Goal: Task Accomplishment & Management: Manage account settings

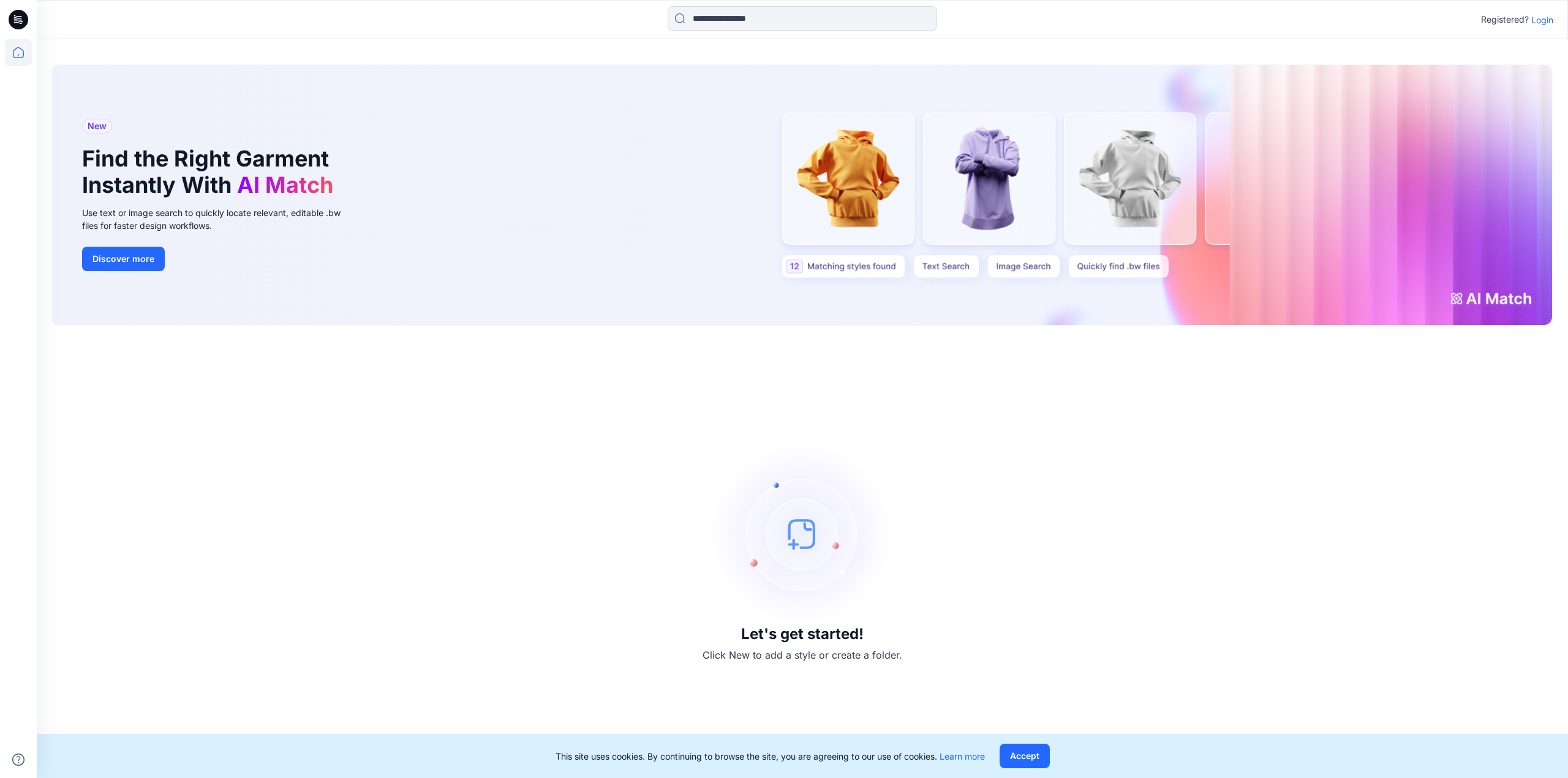
click at [1038, 740] on div "This site uses cookies. By continuing to browse the site, you are agreeing to o…" at bounding box center [802, 756] width 1531 height 44
click at [1020, 754] on button "Accept" at bounding box center [1025, 756] width 51 height 24
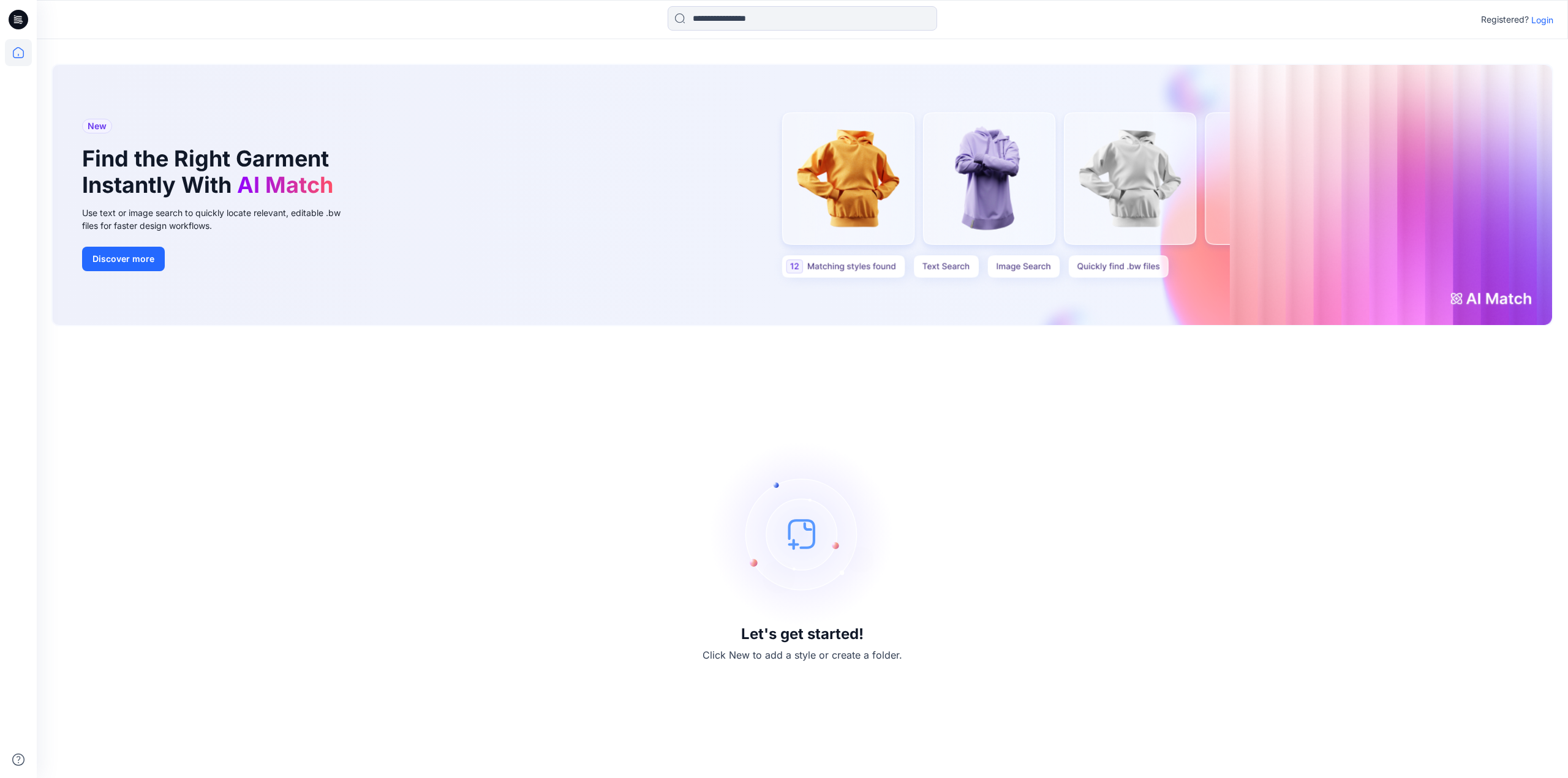
click at [1542, 19] on p "Login" at bounding box center [1542, 19] width 22 height 13
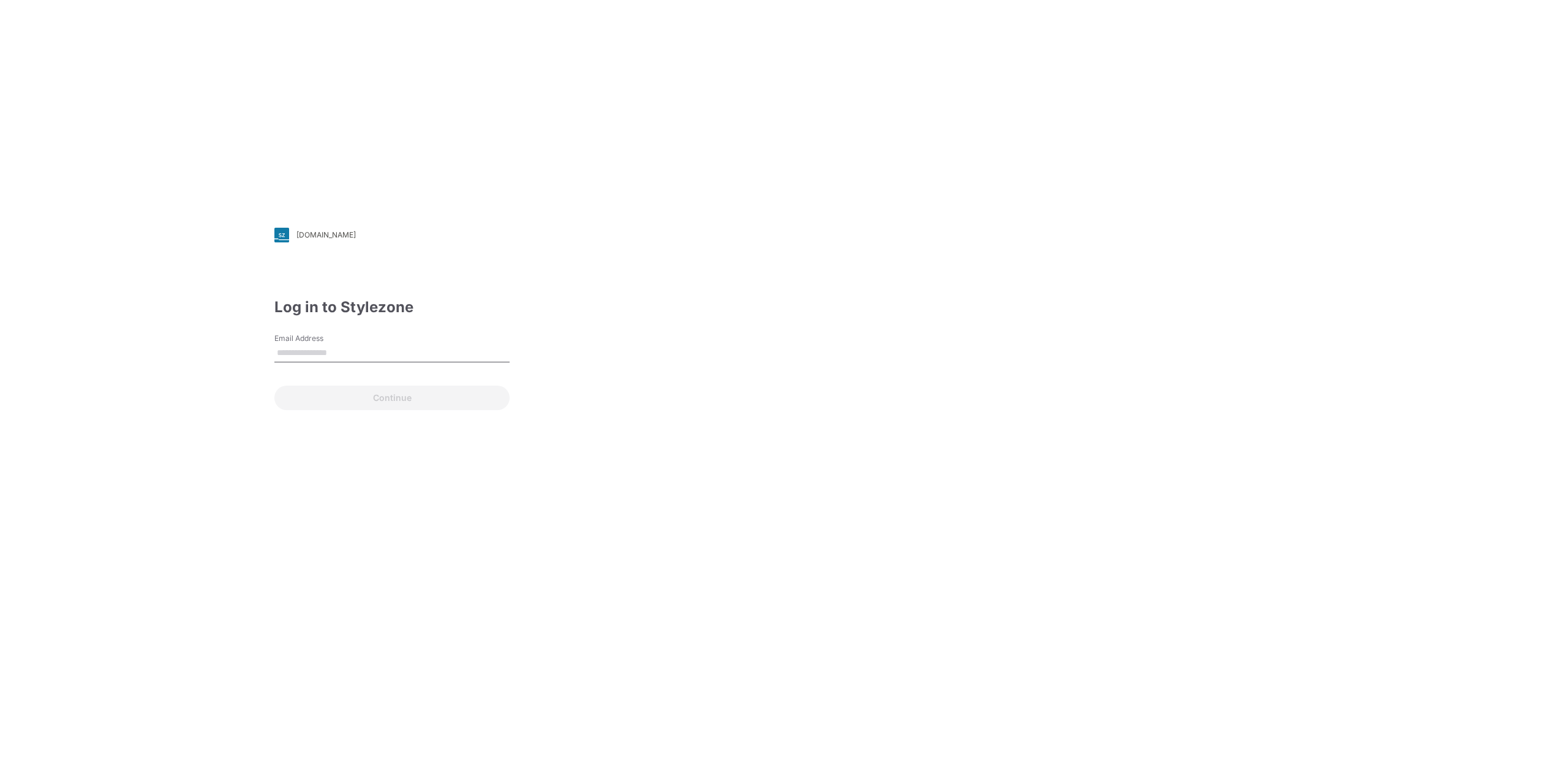
type input "**********"
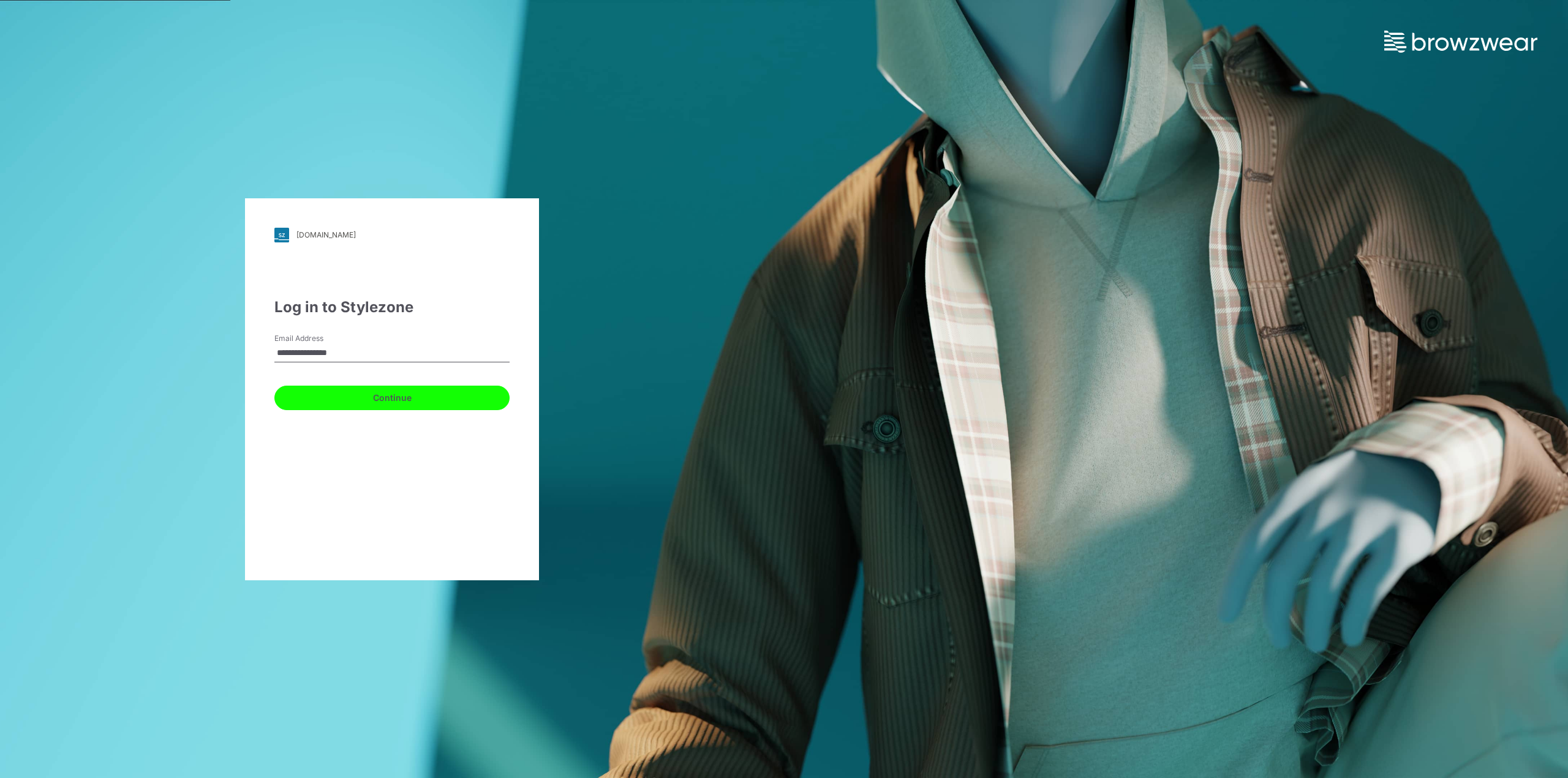
click at [395, 400] on button "Continue" at bounding box center [392, 398] width 235 height 24
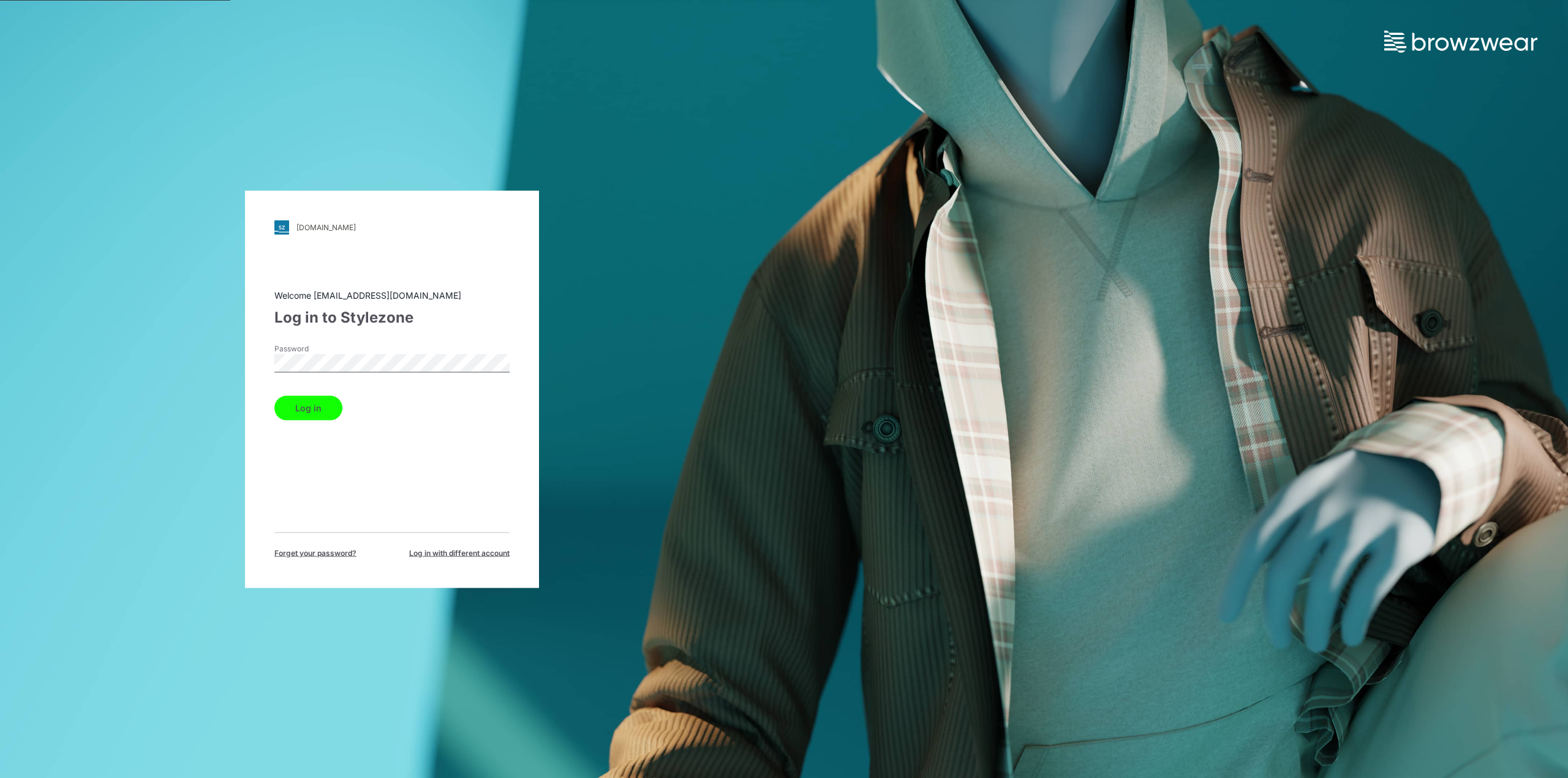
click at [321, 411] on button "Log in" at bounding box center [308, 407] width 68 height 24
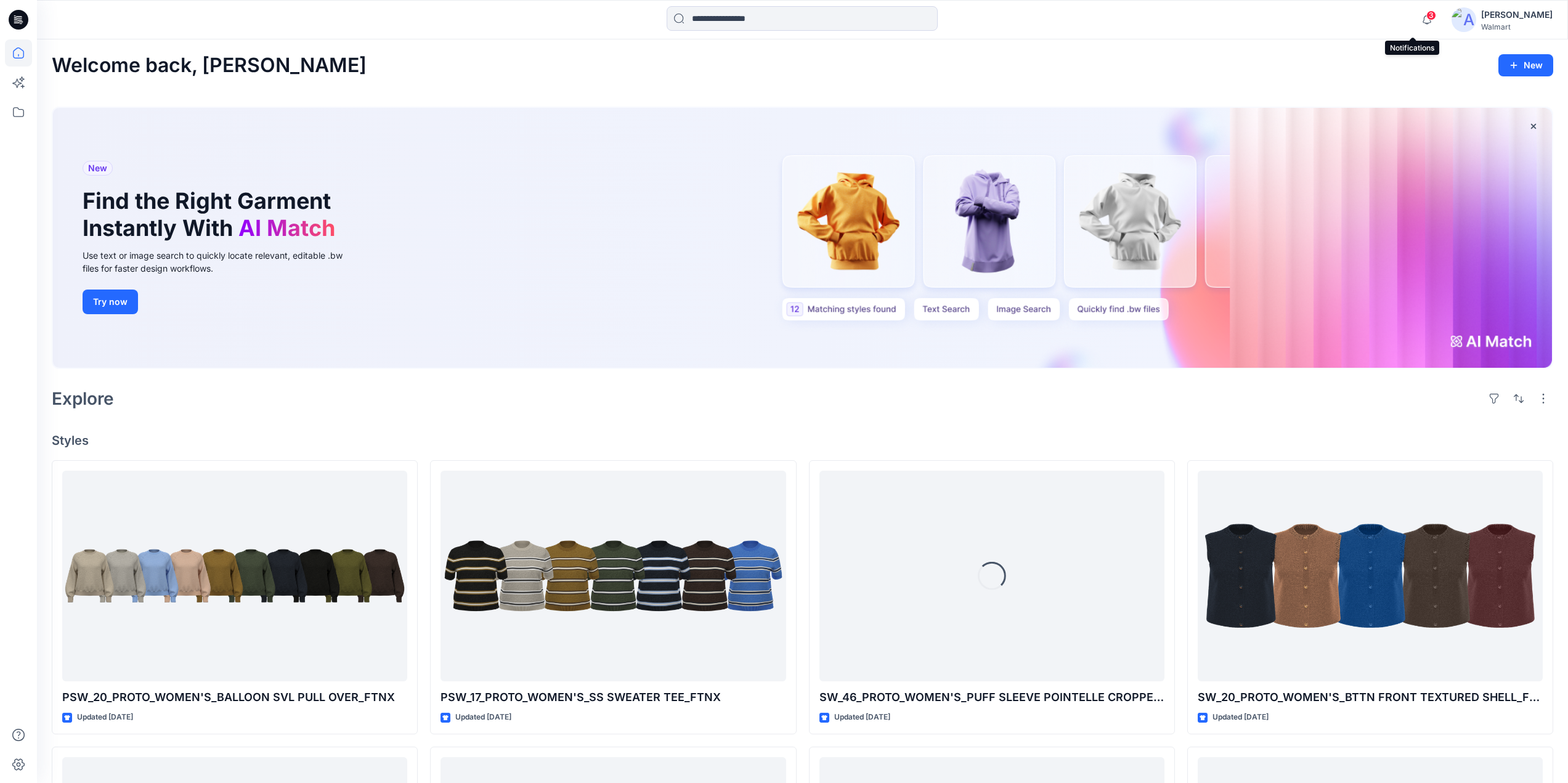
click at [1427, 20] on span "3" at bounding box center [1432, 16] width 10 height 10
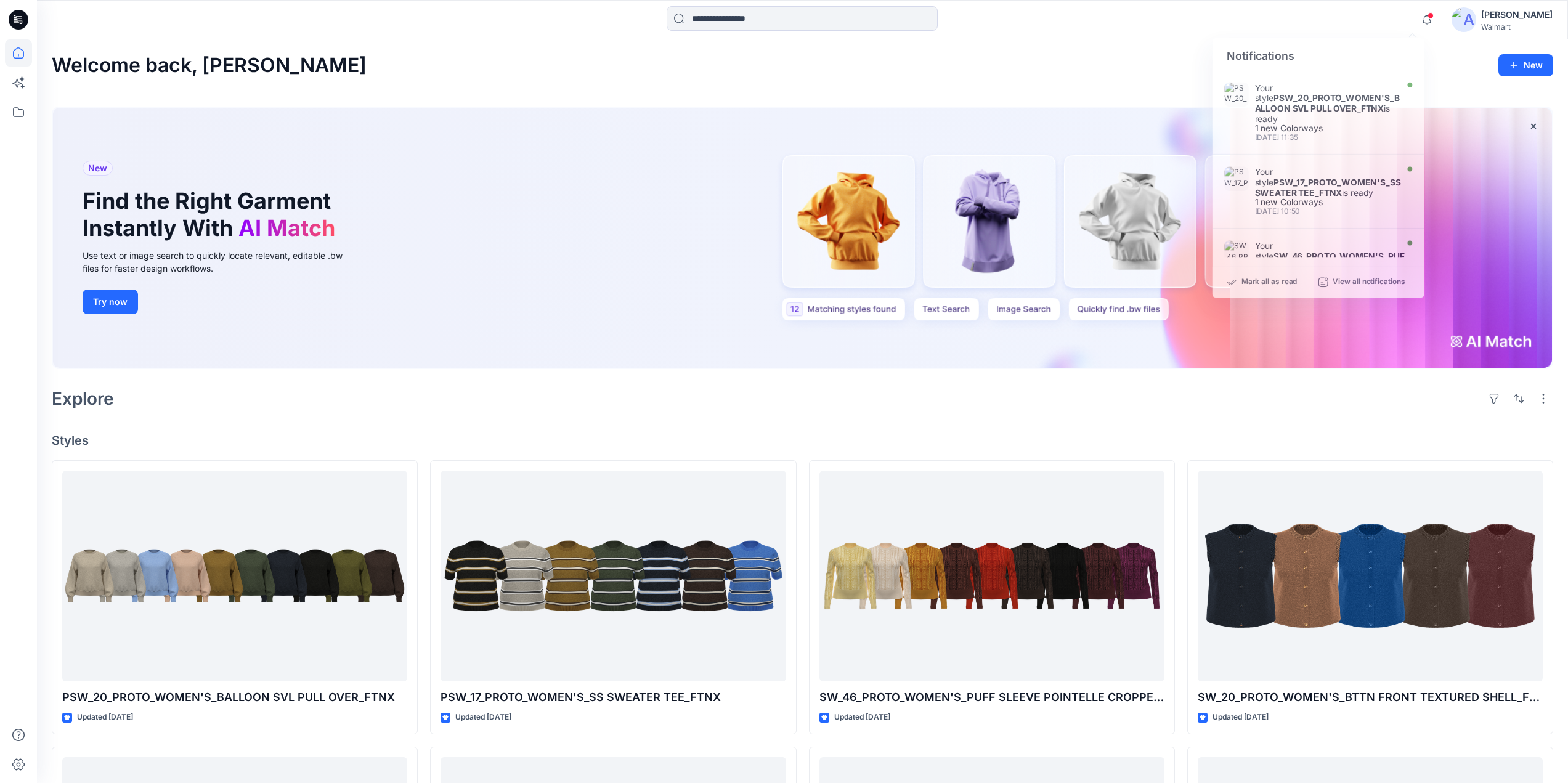
click at [658, 417] on div "Welcome back, [PERSON_NAME] New New Find the Right Garment Instantly With AI Ma…" at bounding box center [803, 703] width 1532 height 1327
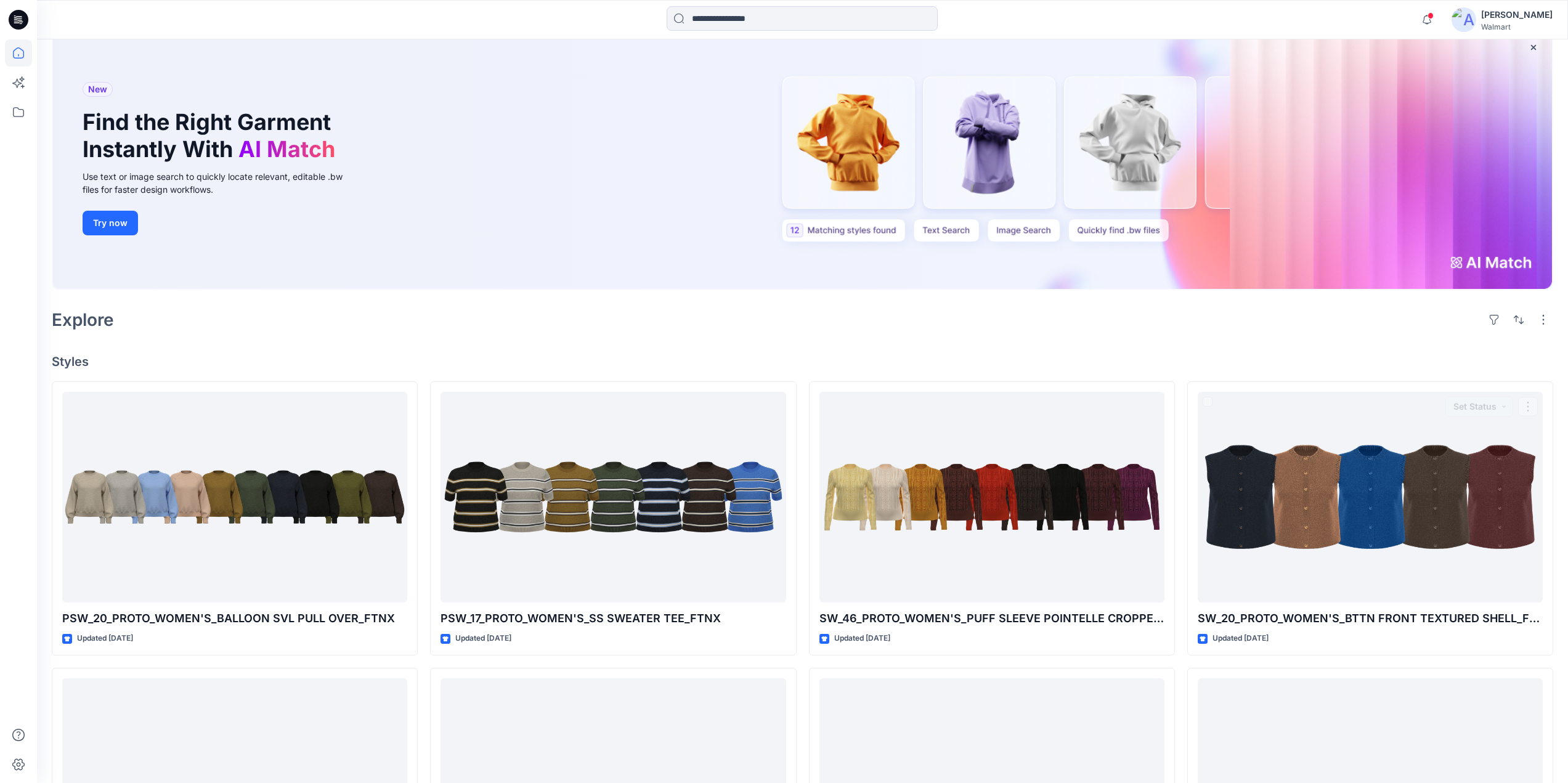
scroll to position [62, 0]
